Goal: Task Accomplishment & Management: Use online tool/utility

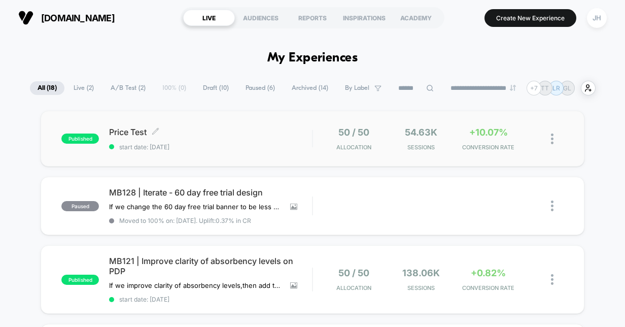
click at [228, 138] on div "Price Test Click to edit experience details Click to edit experience details st…" at bounding box center [210, 139] width 203 height 24
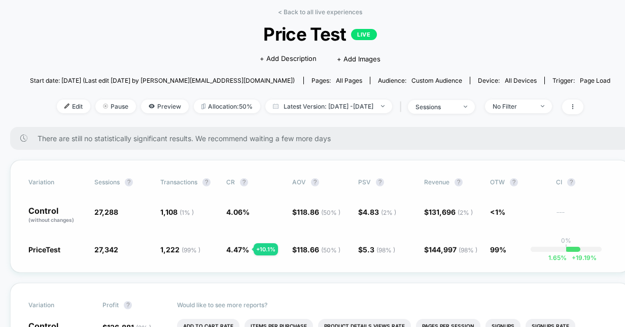
scroll to position [46, 0]
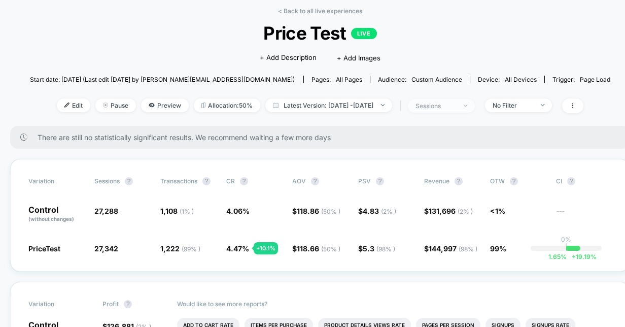
click at [475, 102] on span "sessions" at bounding box center [441, 106] width 67 height 14
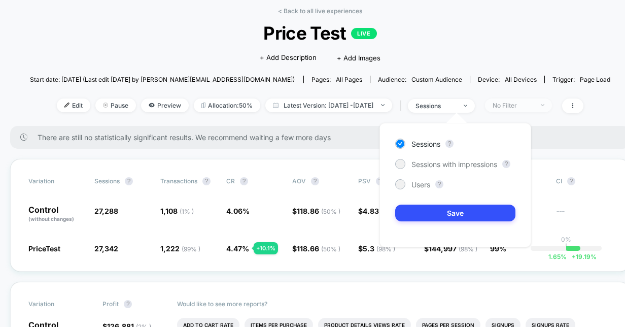
click at [542, 110] on span "No Filter" at bounding box center [518, 105] width 67 height 14
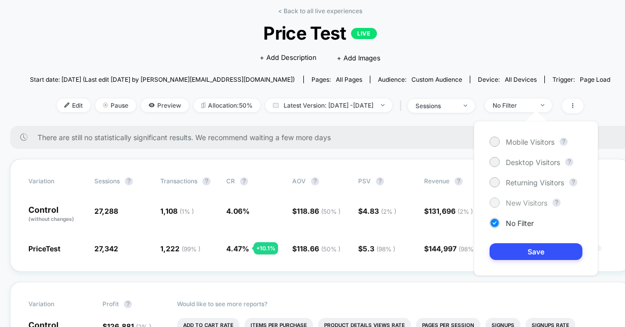
click at [511, 204] on span "New Visitors" at bounding box center [527, 202] width 42 height 9
click at [526, 245] on button "Save" at bounding box center [536, 251] width 93 height 17
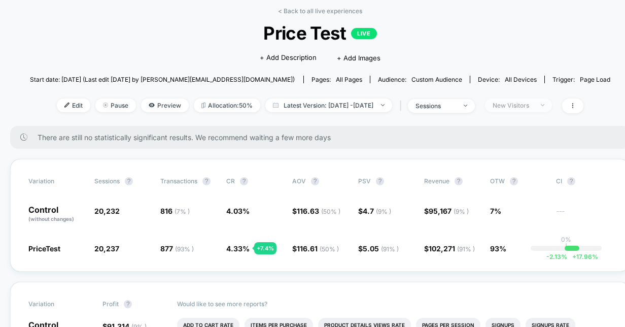
click at [540, 109] on span "New Visitors" at bounding box center [518, 105] width 67 height 14
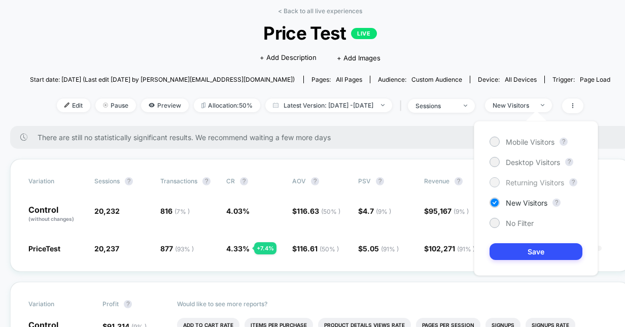
click at [516, 184] on span "Returning Visitors" at bounding box center [535, 182] width 58 height 9
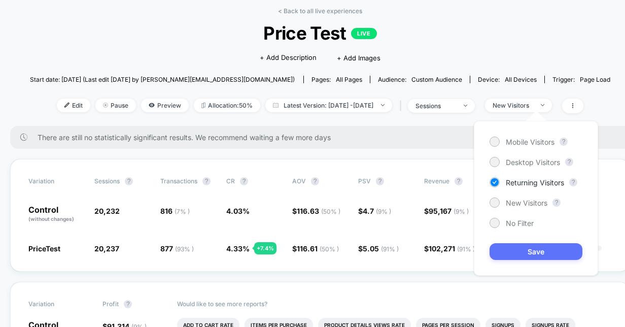
click at [524, 252] on button "Save" at bounding box center [536, 251] width 93 height 17
